Goal: Transaction & Acquisition: Download file/media

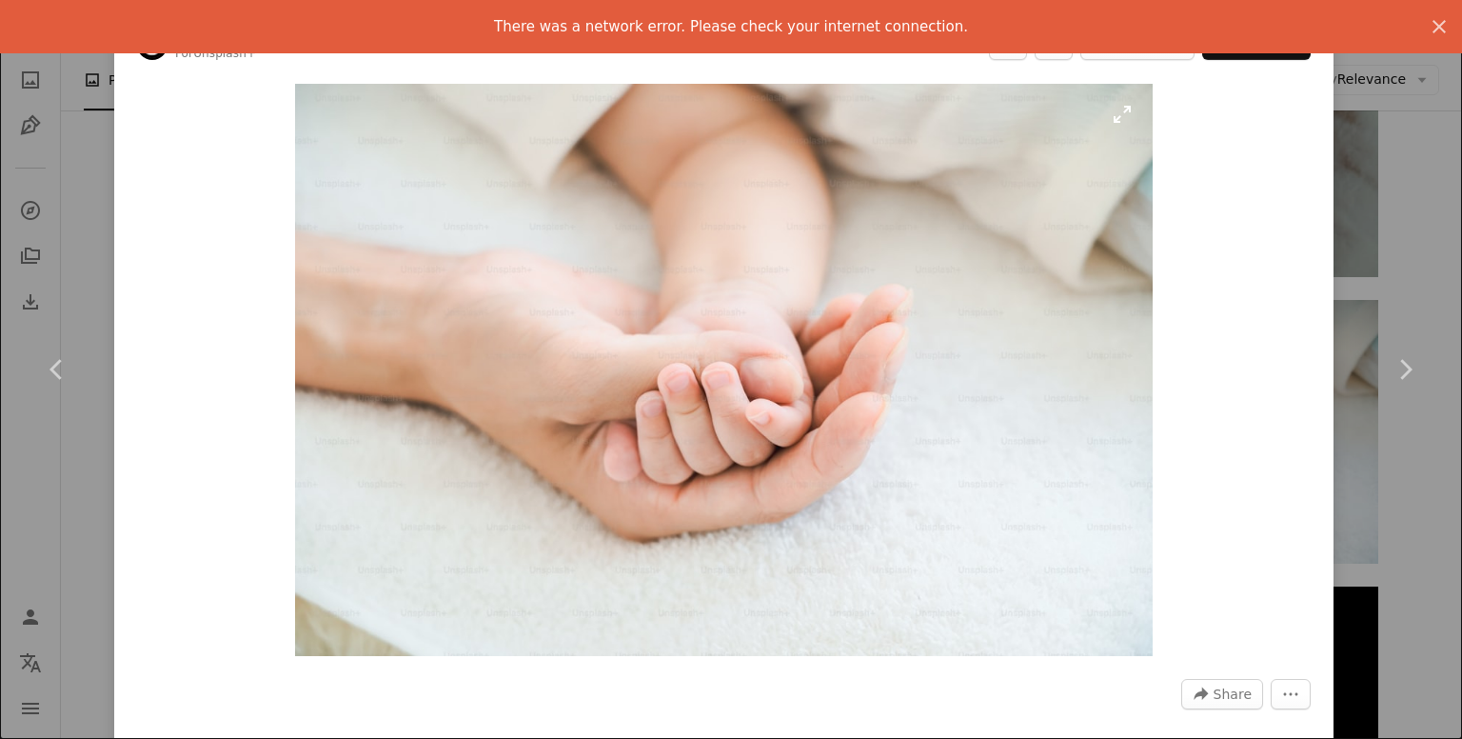
click at [943, 520] on img "Zoom in on this image" at bounding box center [724, 370] width 858 height 572
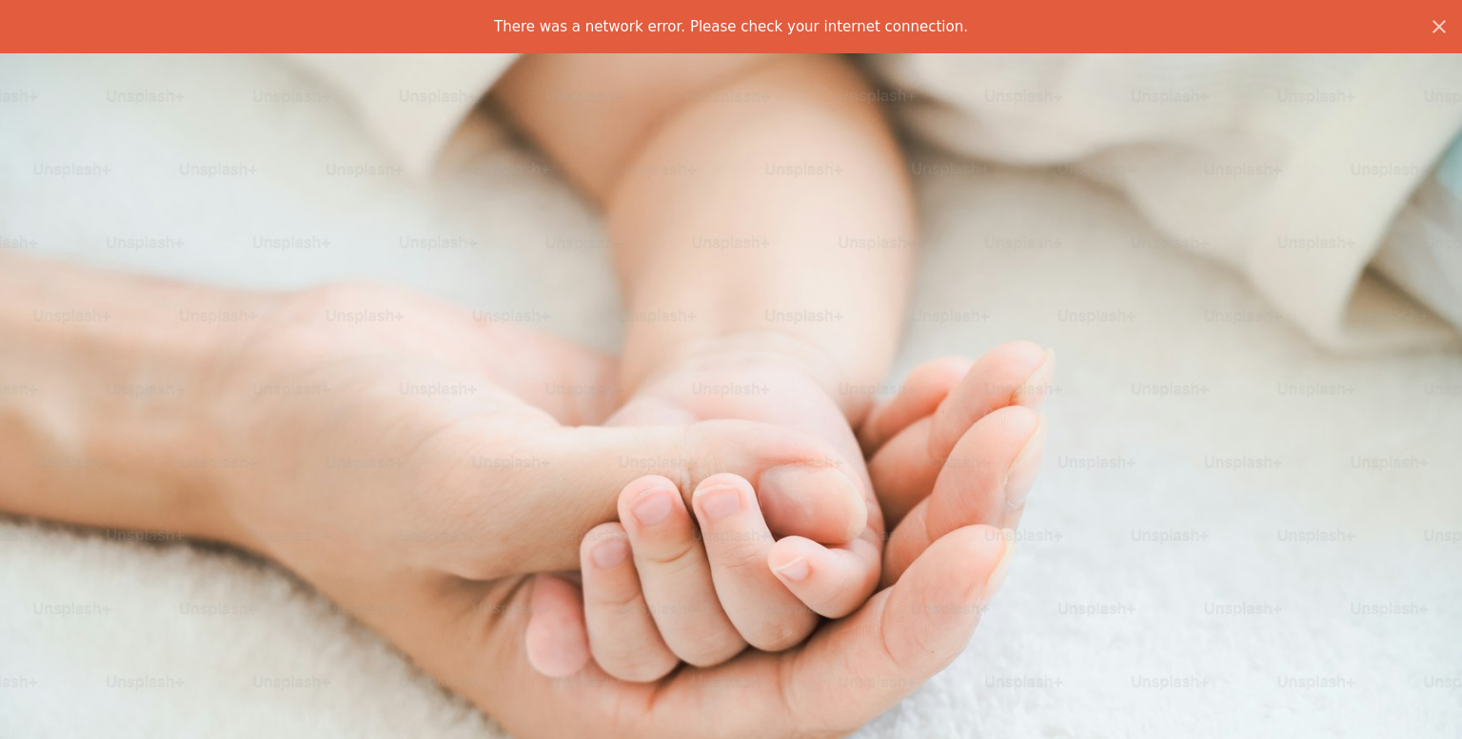
scroll to position [108, 0]
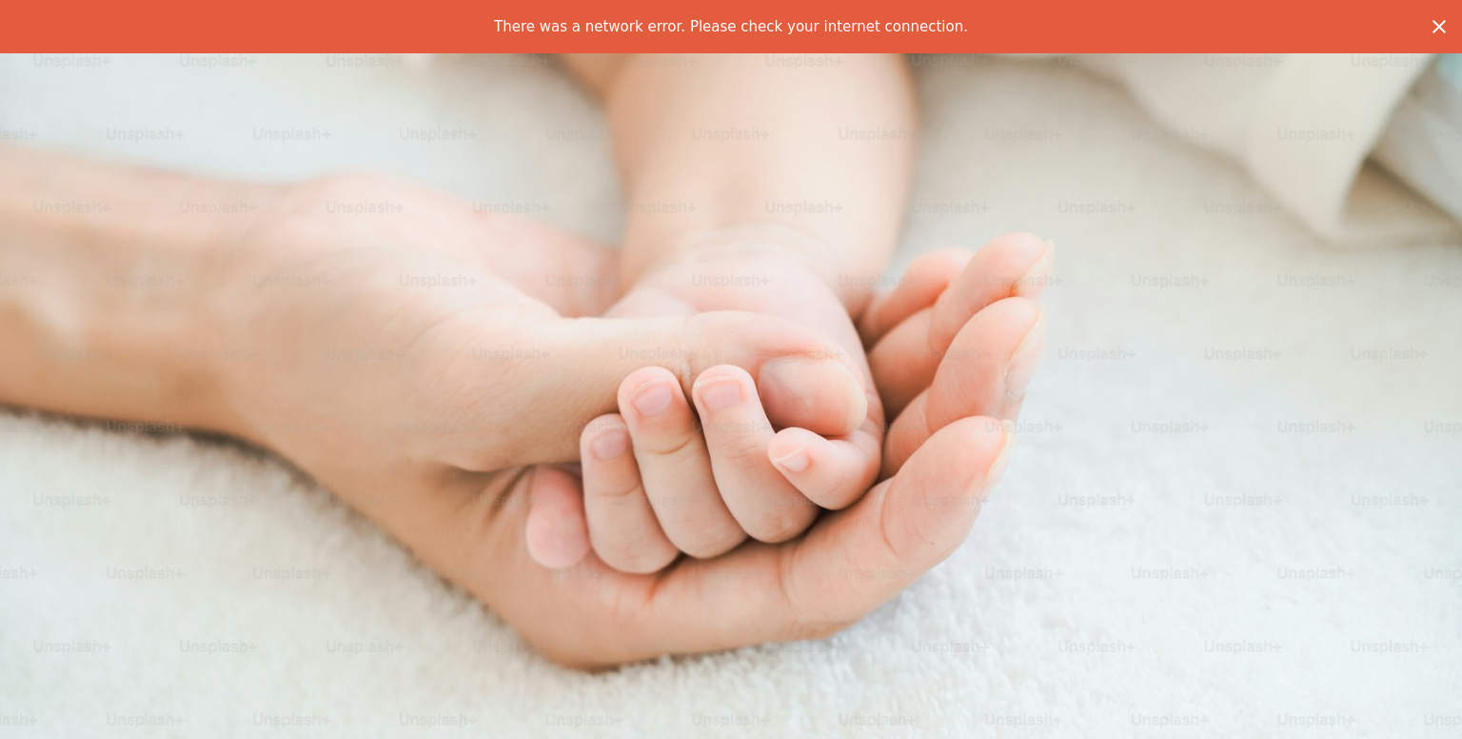
click at [1428, 20] on icon "An X shape" at bounding box center [1439, 26] width 23 height 23
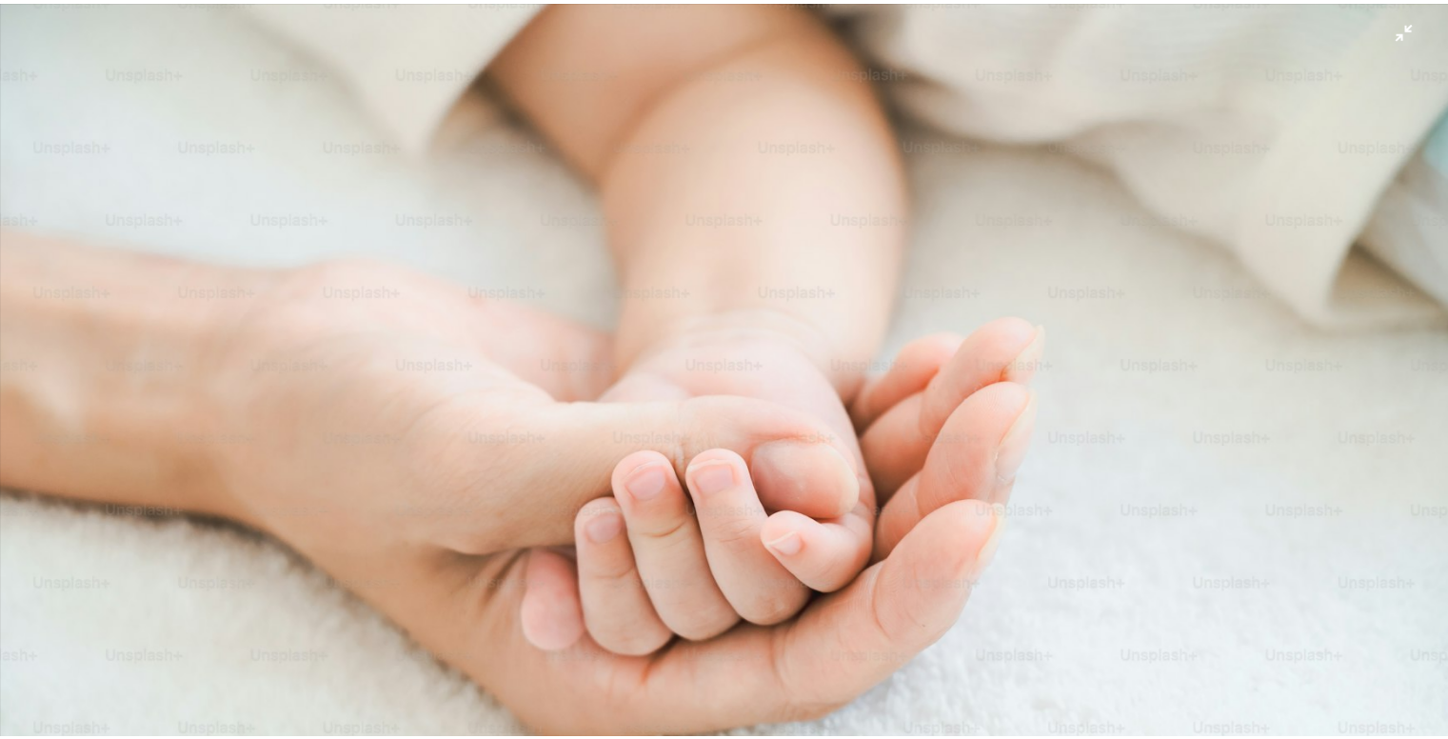
scroll to position [0, 0]
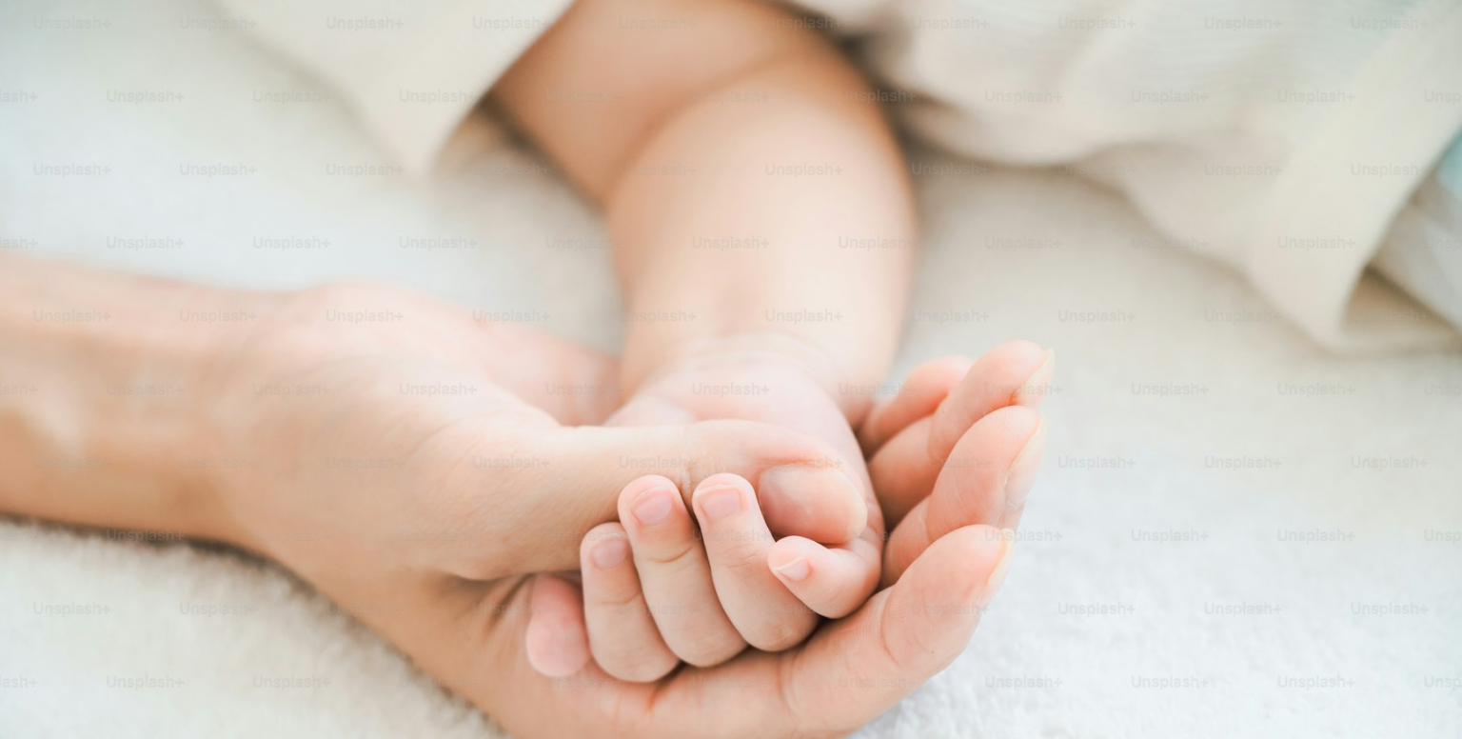
click at [1398, 27] on img "Zoom out on this image" at bounding box center [731, 487] width 1464 height 976
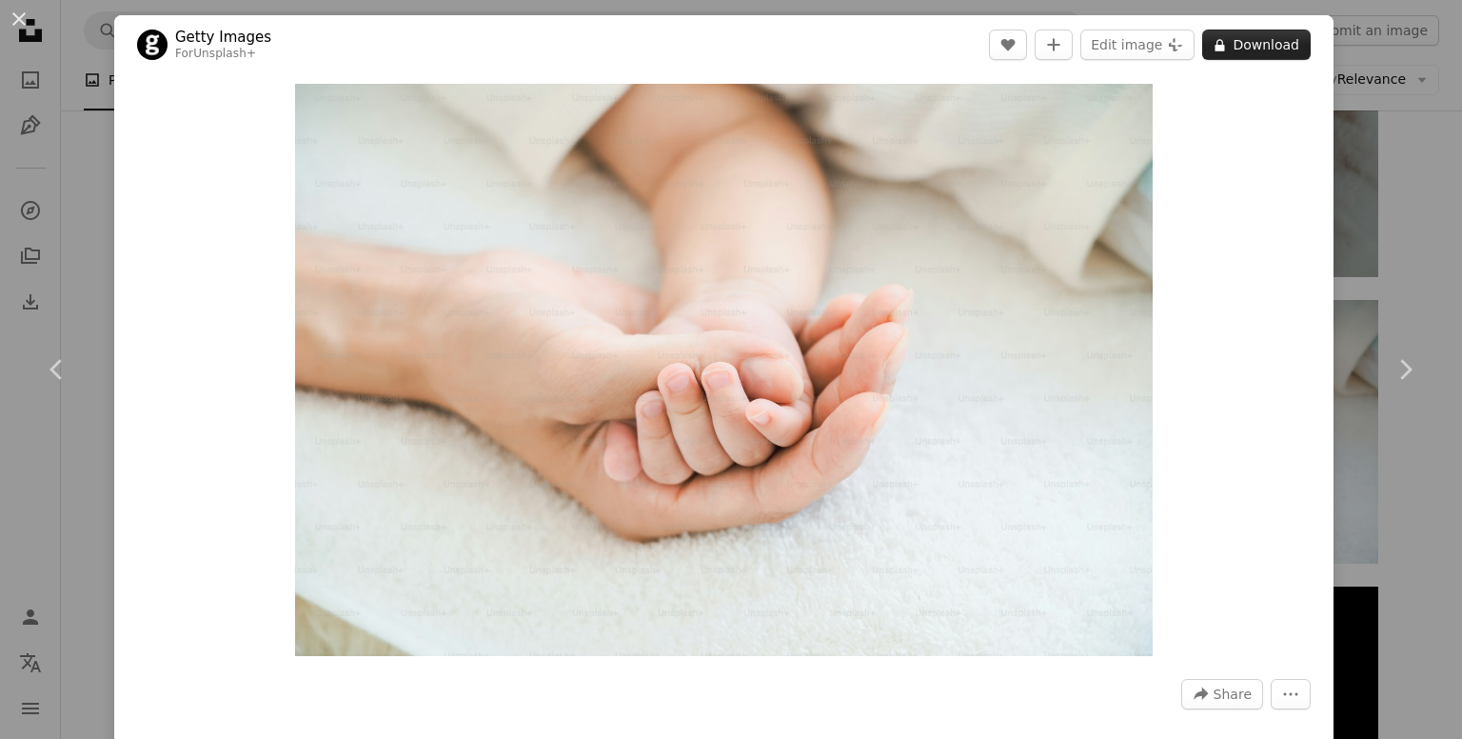
click at [1242, 44] on button "A lock Download" at bounding box center [1256, 45] width 108 height 30
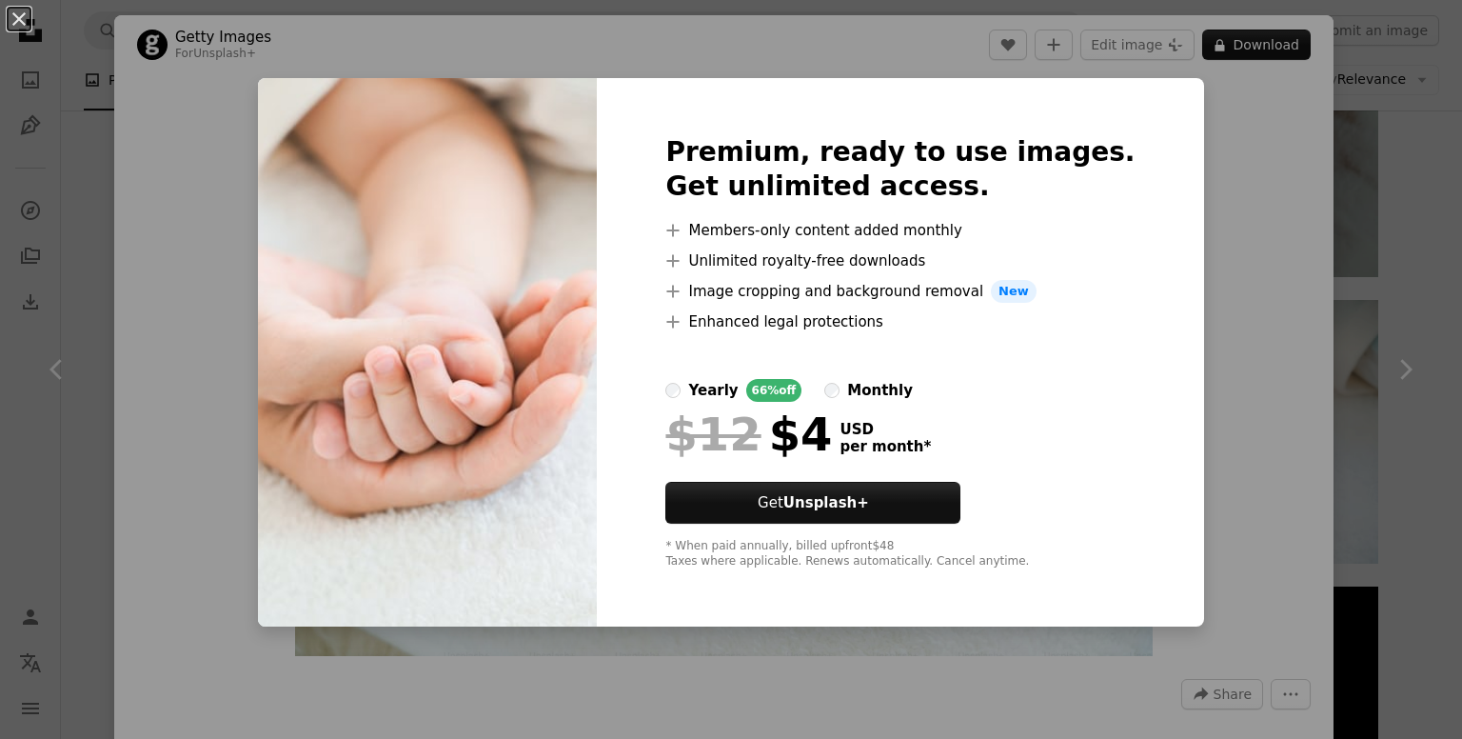
click at [1250, 295] on div "An X shape Premium, ready to use images. Get unlimited access. A plus sign Memb…" at bounding box center [731, 369] width 1462 height 739
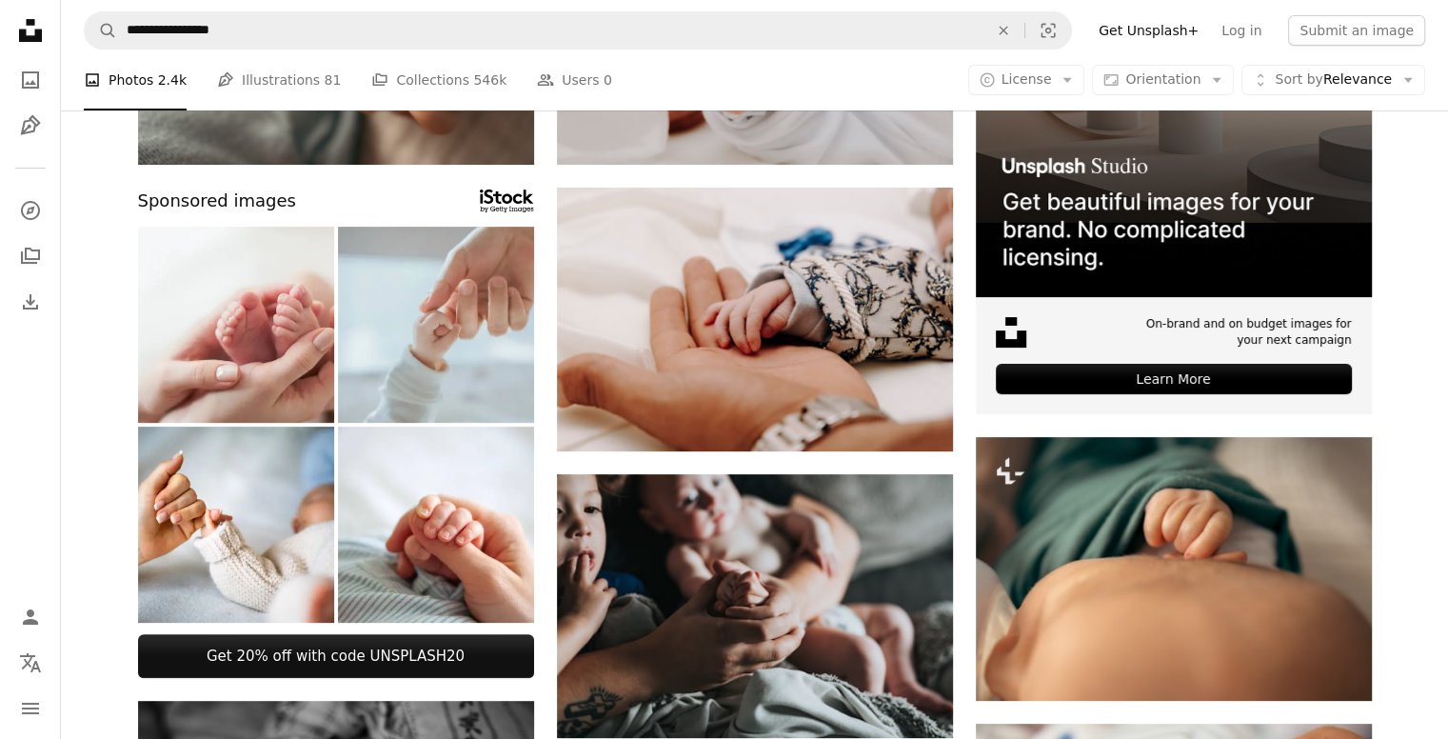
scroll to position [283, 0]
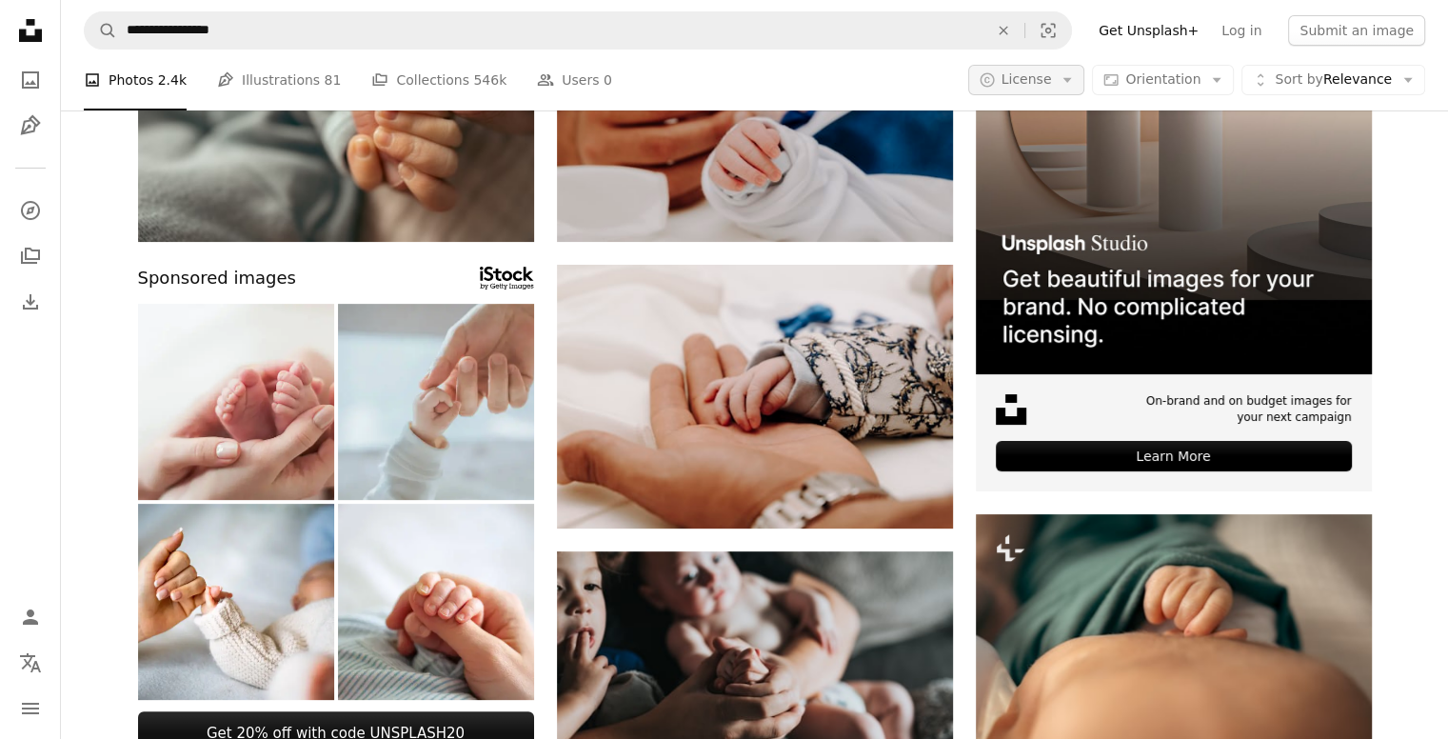
click at [995, 84] on icon "A copyright icon ©" at bounding box center [986, 79] width 17 height 17
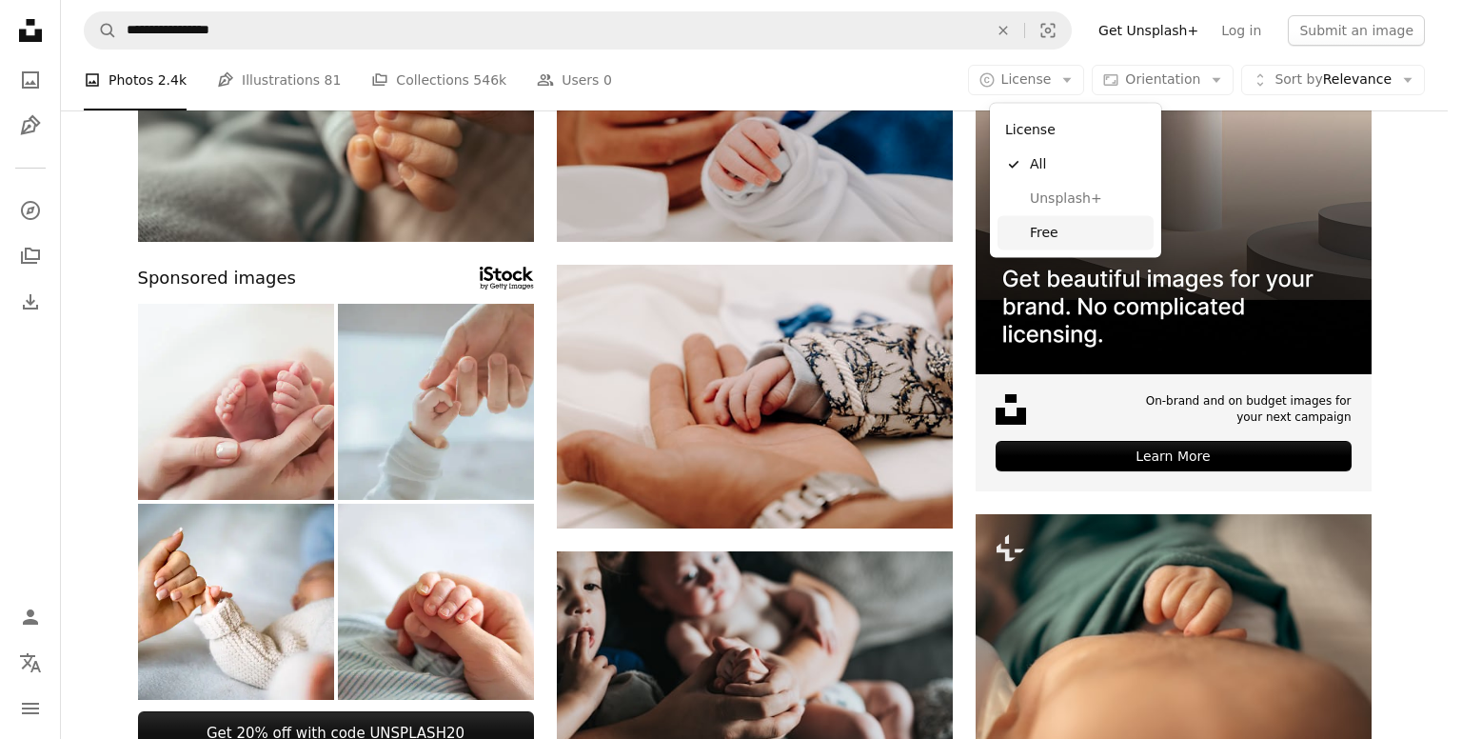
click at [1043, 229] on span "Free" at bounding box center [1088, 233] width 116 height 19
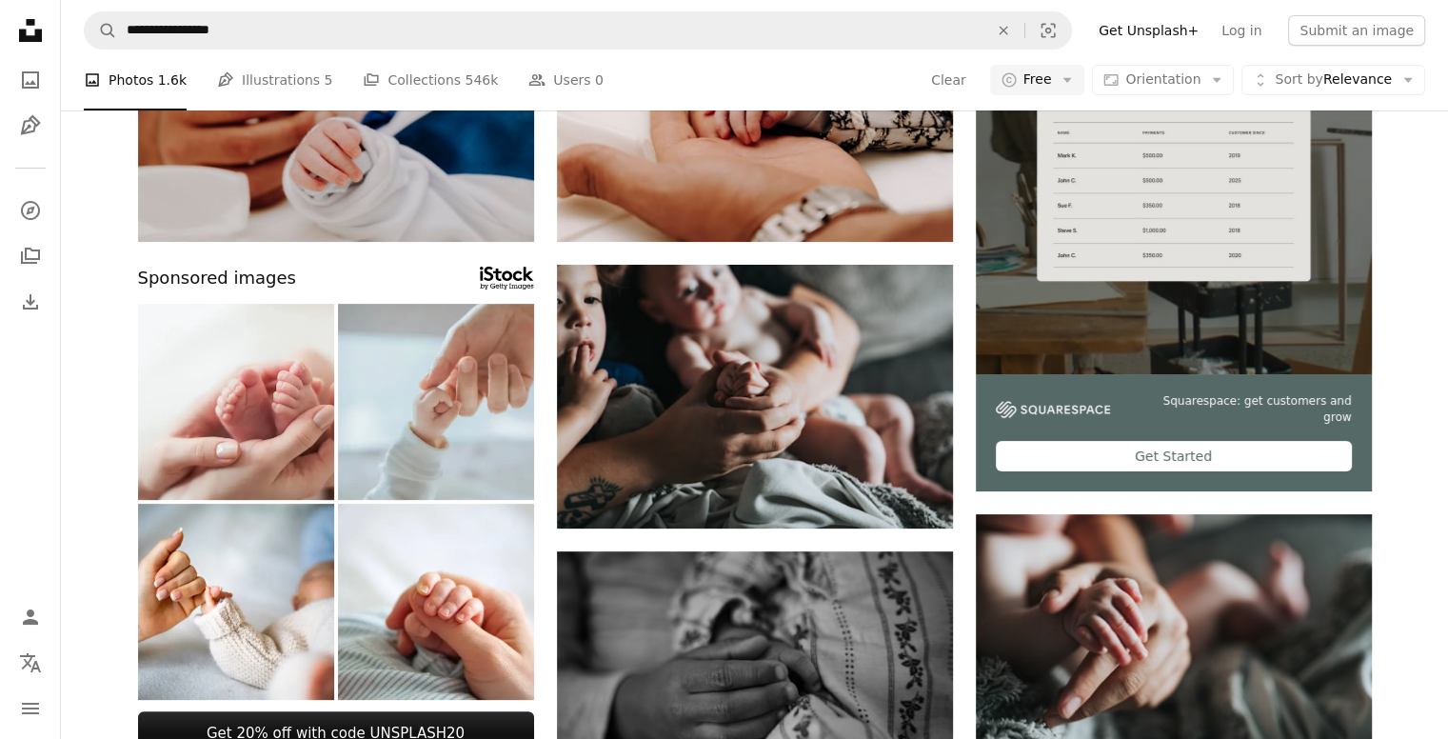
scroll to position [2001, 0]
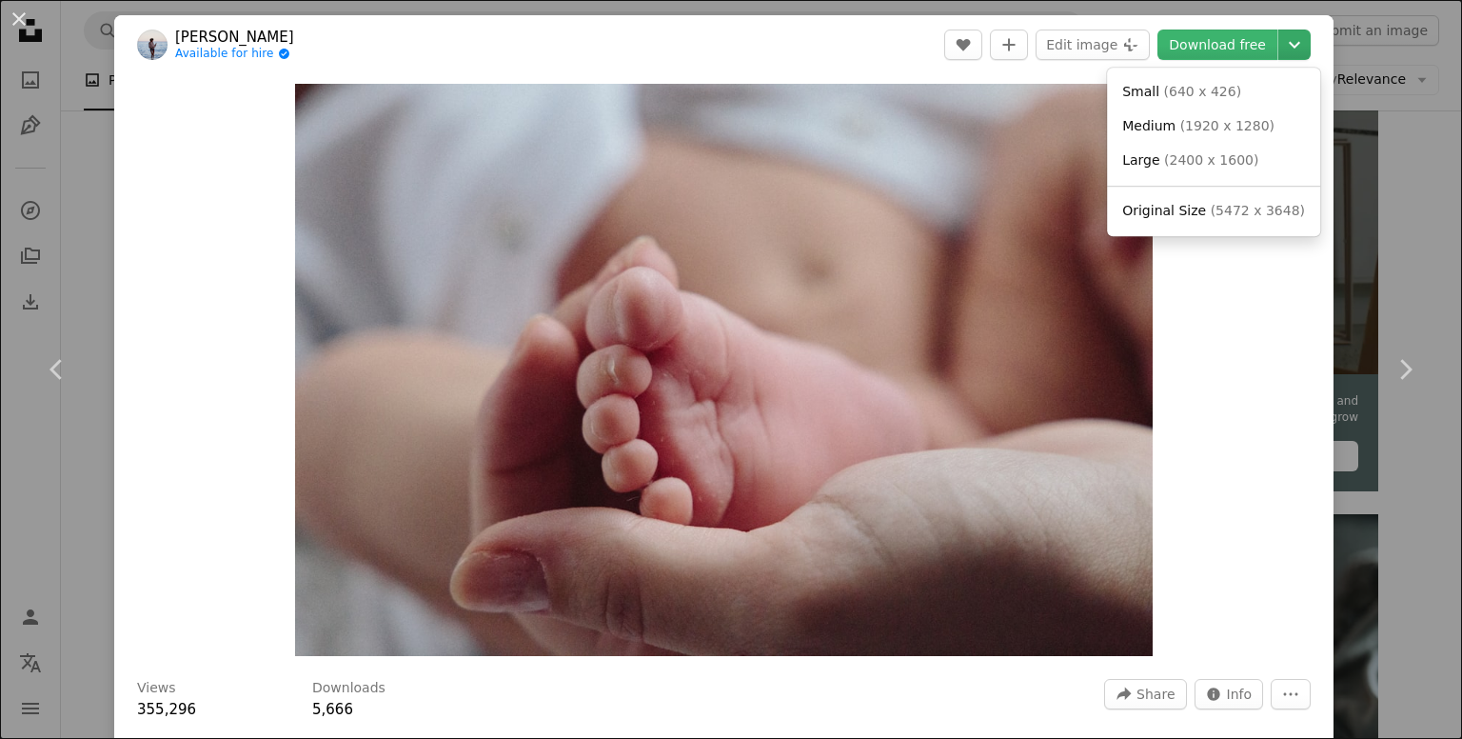
click at [1280, 39] on icon "Chevron down" at bounding box center [1294, 44] width 30 height 23
click at [1170, 93] on span "( 640 x 426 )" at bounding box center [1203, 91] width 78 height 15
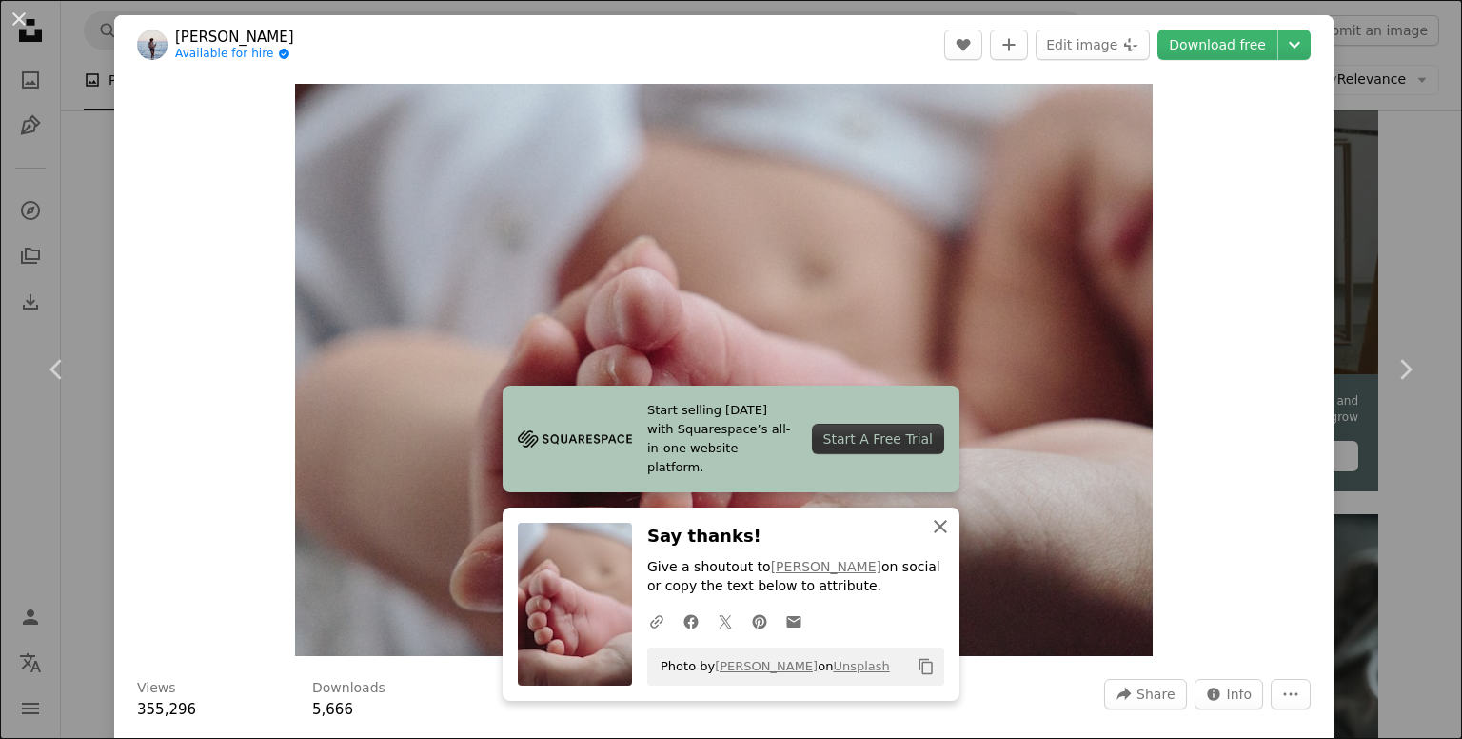
click at [929, 528] on icon "An X shape" at bounding box center [940, 526] width 23 height 23
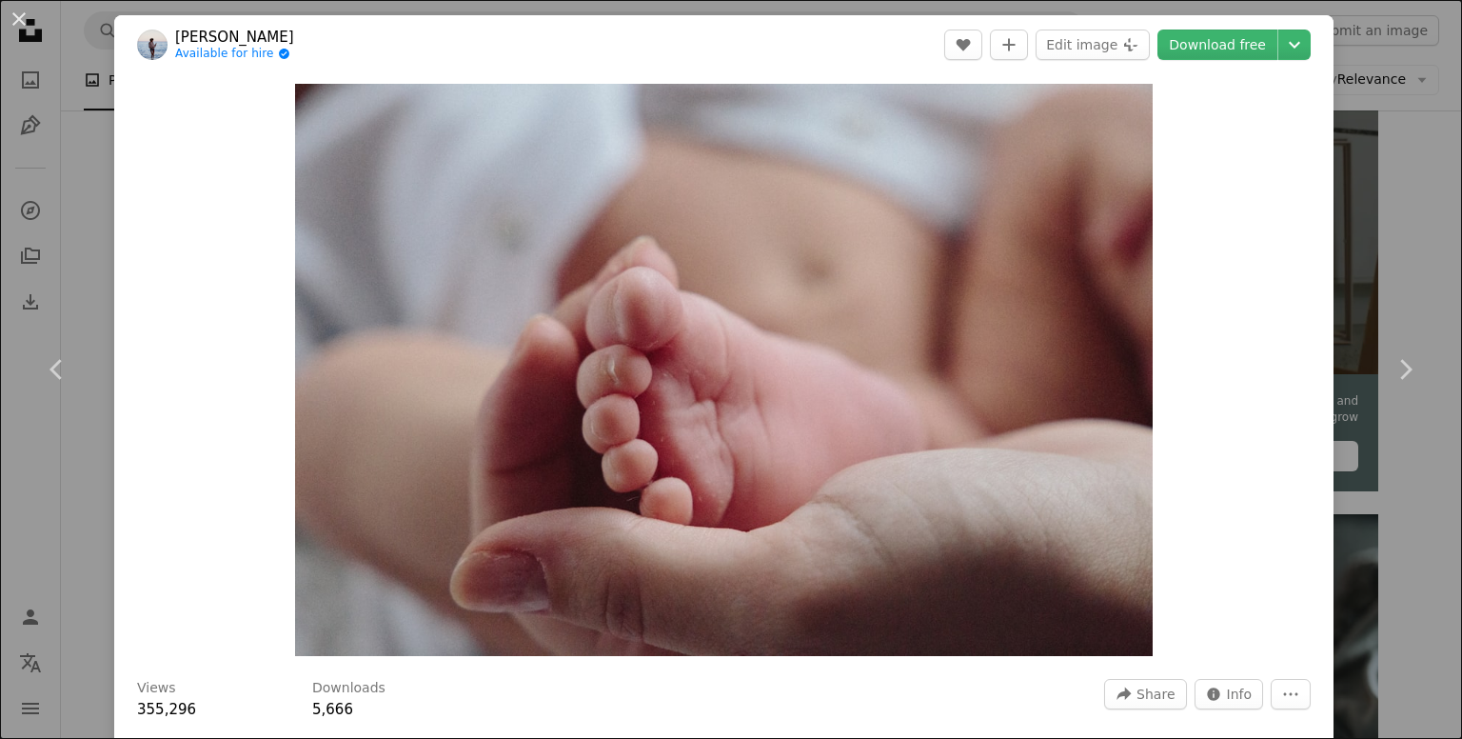
drag, startPoint x: 74, startPoint y: 104, endPoint x: 82, endPoint y: 145, distance: 41.6
click at [79, 129] on div "An X shape Chevron left Chevron right [PERSON_NAME] Available for hire A checkm…" at bounding box center [731, 369] width 1462 height 739
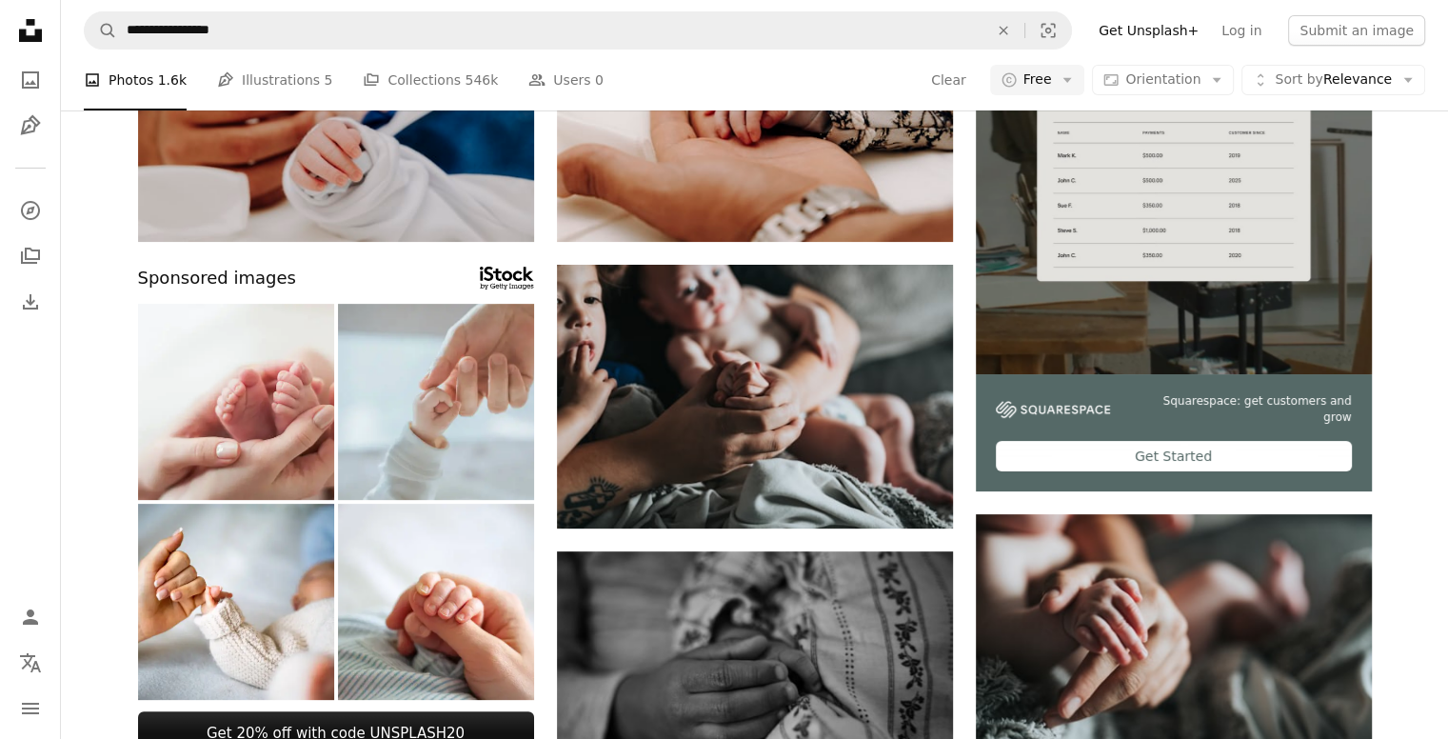
scroll to position [6506, 0]
